Goal: Book appointment/travel/reservation

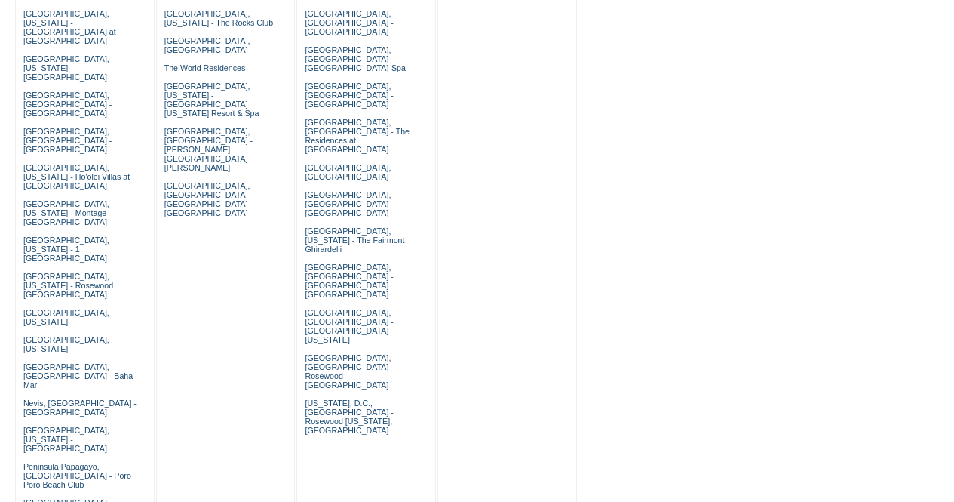
scroll to position [784, 0]
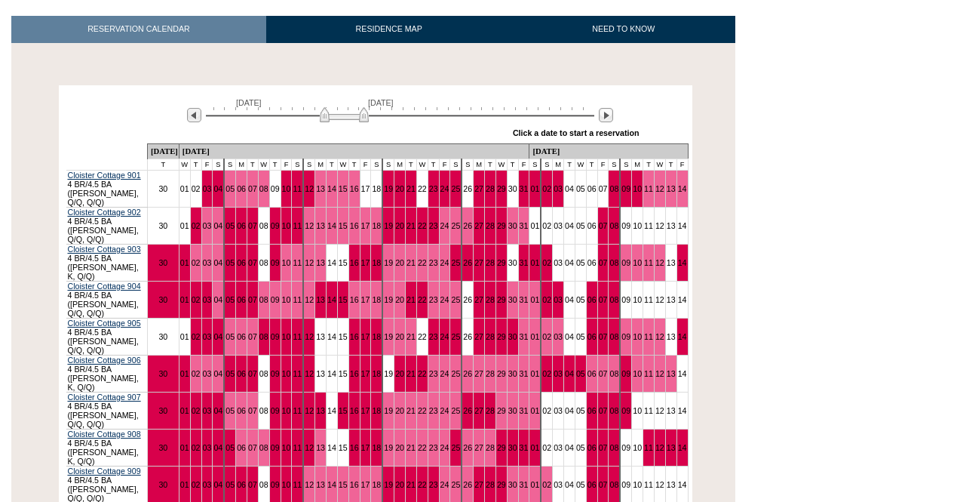
scroll to position [241, 0]
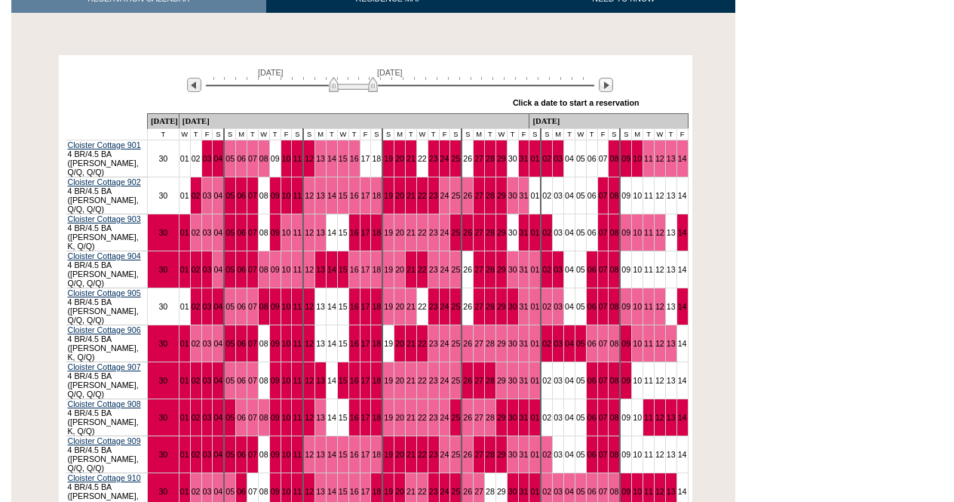
drag, startPoint x: 357, startPoint y: 83, endPoint x: 367, endPoint y: 87, distance: 9.8
click at [367, 87] on img at bounding box center [353, 84] width 49 height 15
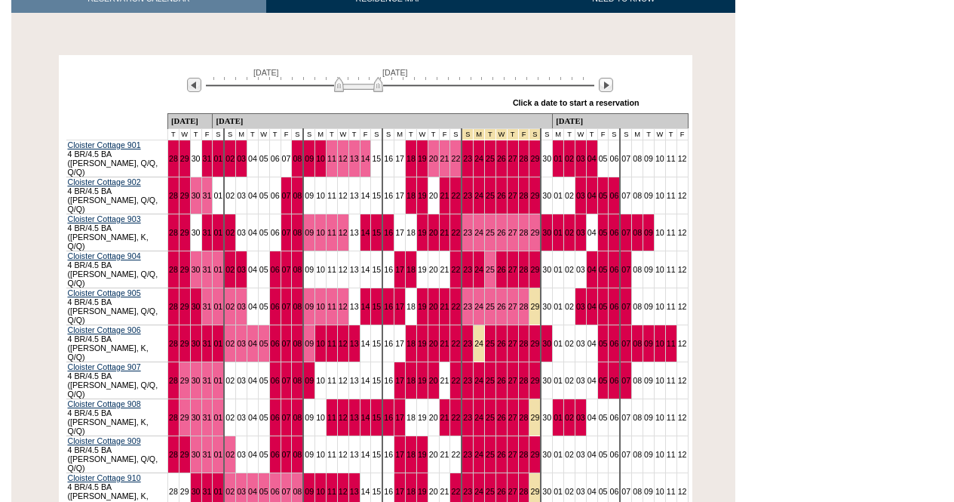
click at [375, 90] on img at bounding box center [358, 84] width 49 height 15
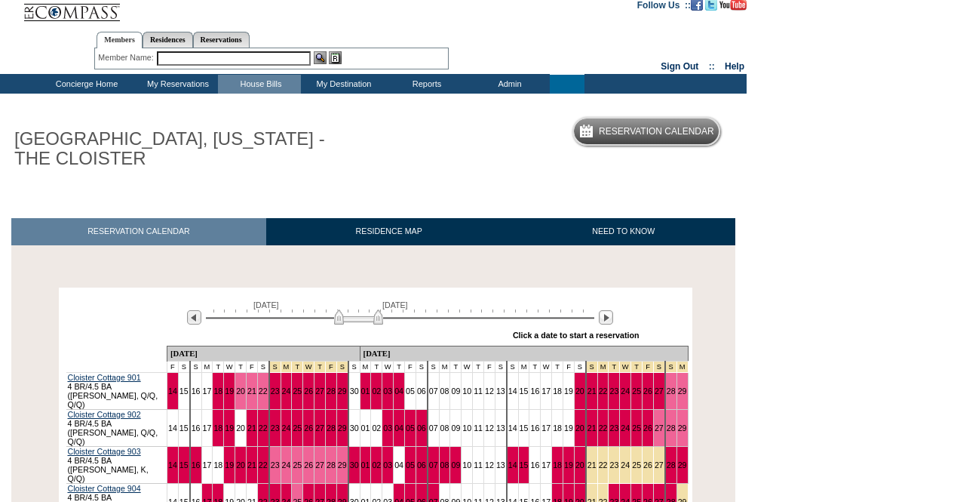
scroll to position [0, 0]
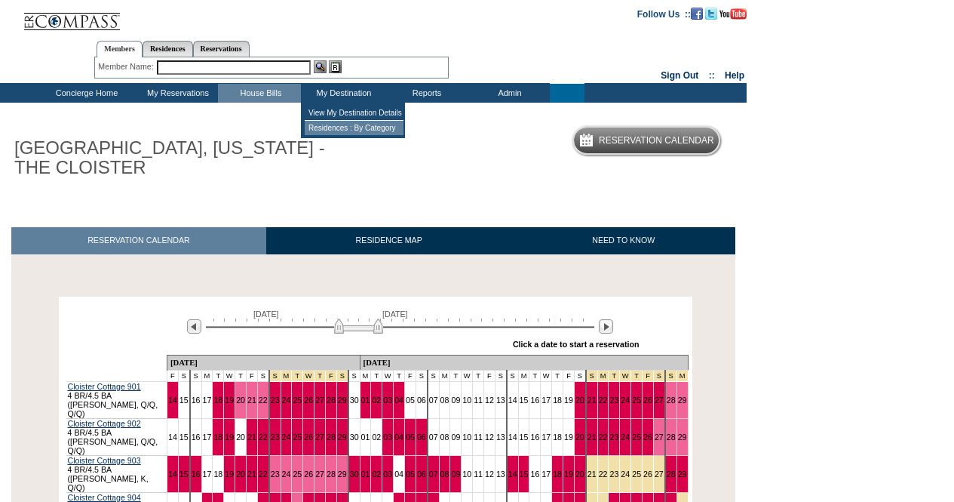
click at [342, 133] on td "Residences : By Category" at bounding box center [354, 128] width 99 height 14
